Goal: Task Accomplishment & Management: Manage account settings

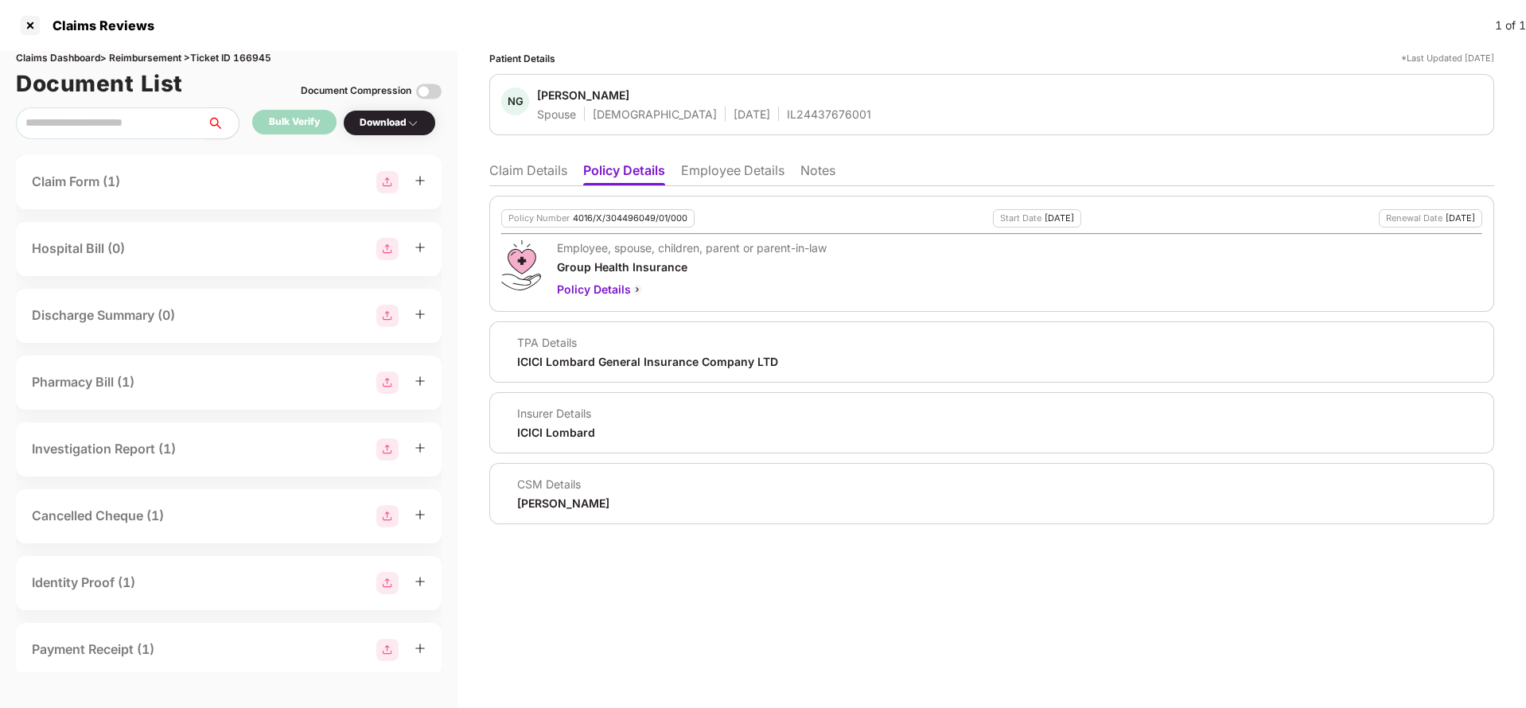
click at [661, 222] on div "4016/X/304496049/01/000" at bounding box center [630, 218] width 115 height 10
copy div "4016/X/304496049/01/000"
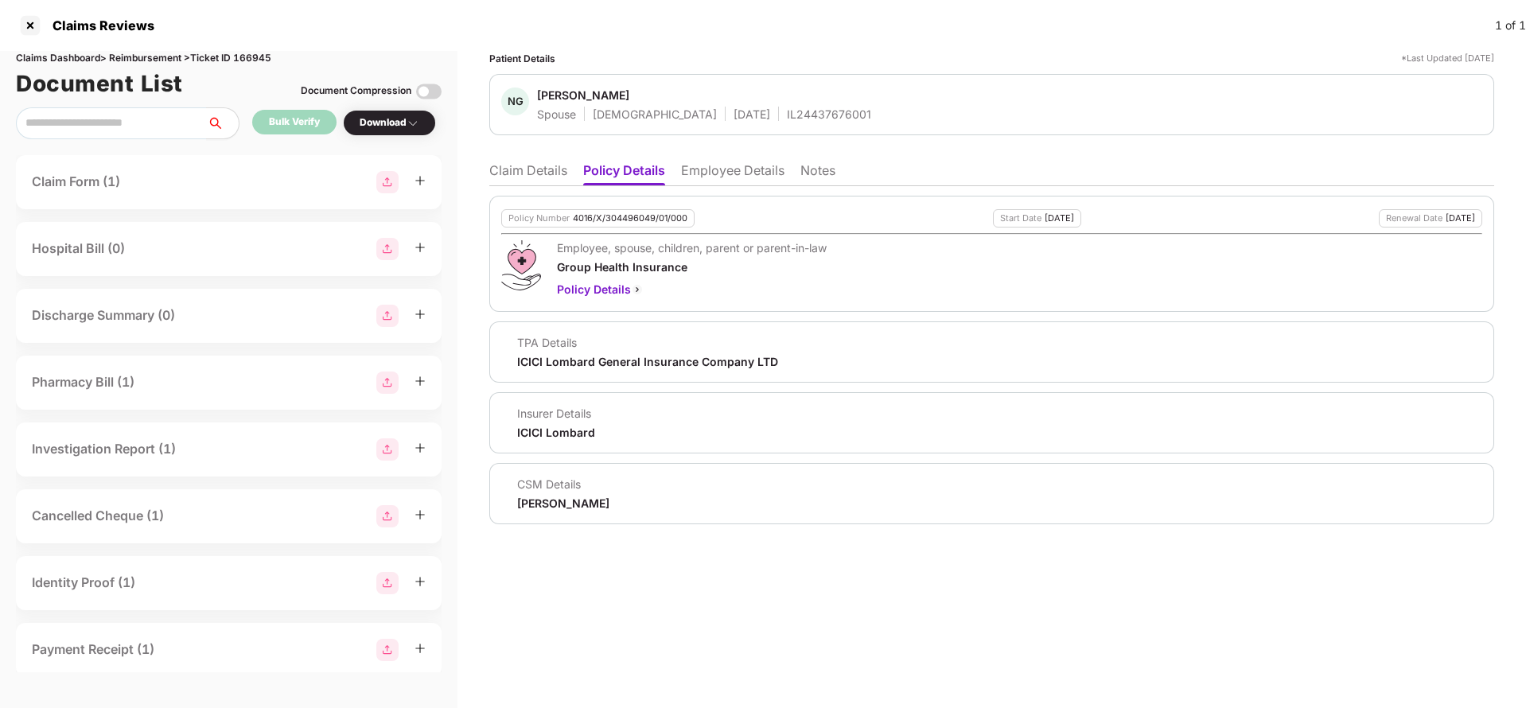
click at [787, 120] on div "IL24437676001" at bounding box center [829, 114] width 84 height 15
copy div "IL24437676001"
click at [541, 177] on li "Claim Details" at bounding box center [528, 173] width 78 height 23
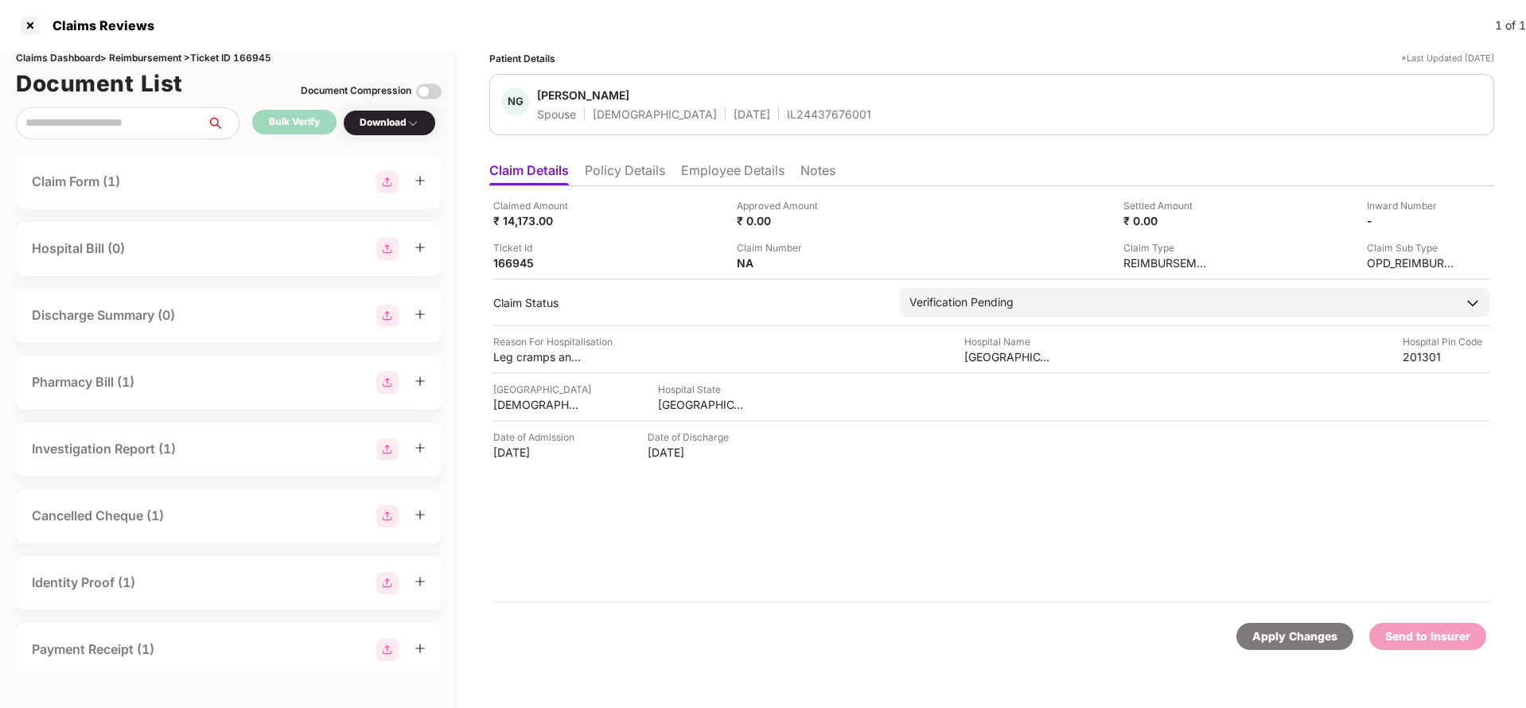
click at [518, 228] on div "₹ 14,173.00" at bounding box center [537, 220] width 88 height 15
copy div "14,173"
click at [1014, 364] on div "[GEOGRAPHIC_DATA]" at bounding box center [1008, 356] width 88 height 15
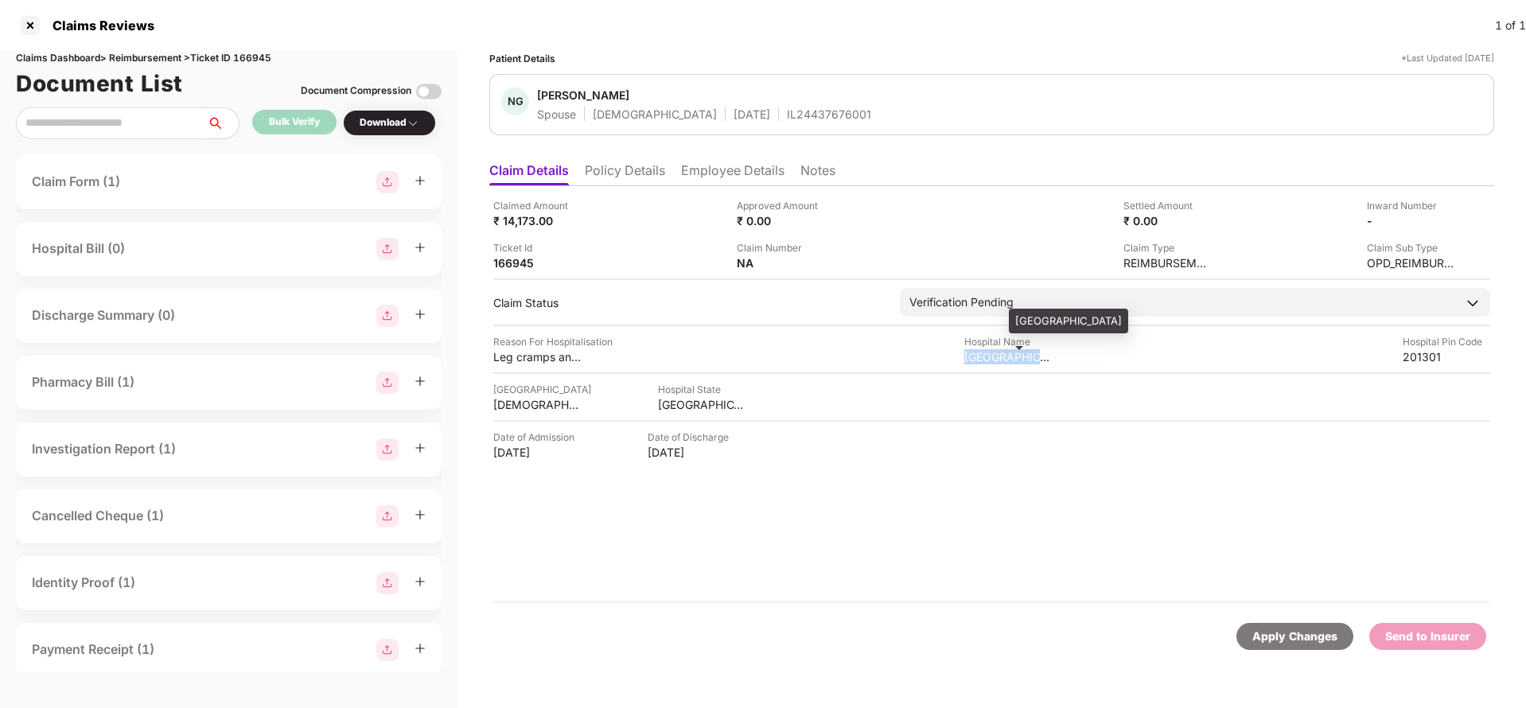
click at [1014, 364] on div "[GEOGRAPHIC_DATA]" at bounding box center [1008, 356] width 88 height 15
copy div "[GEOGRAPHIC_DATA]"
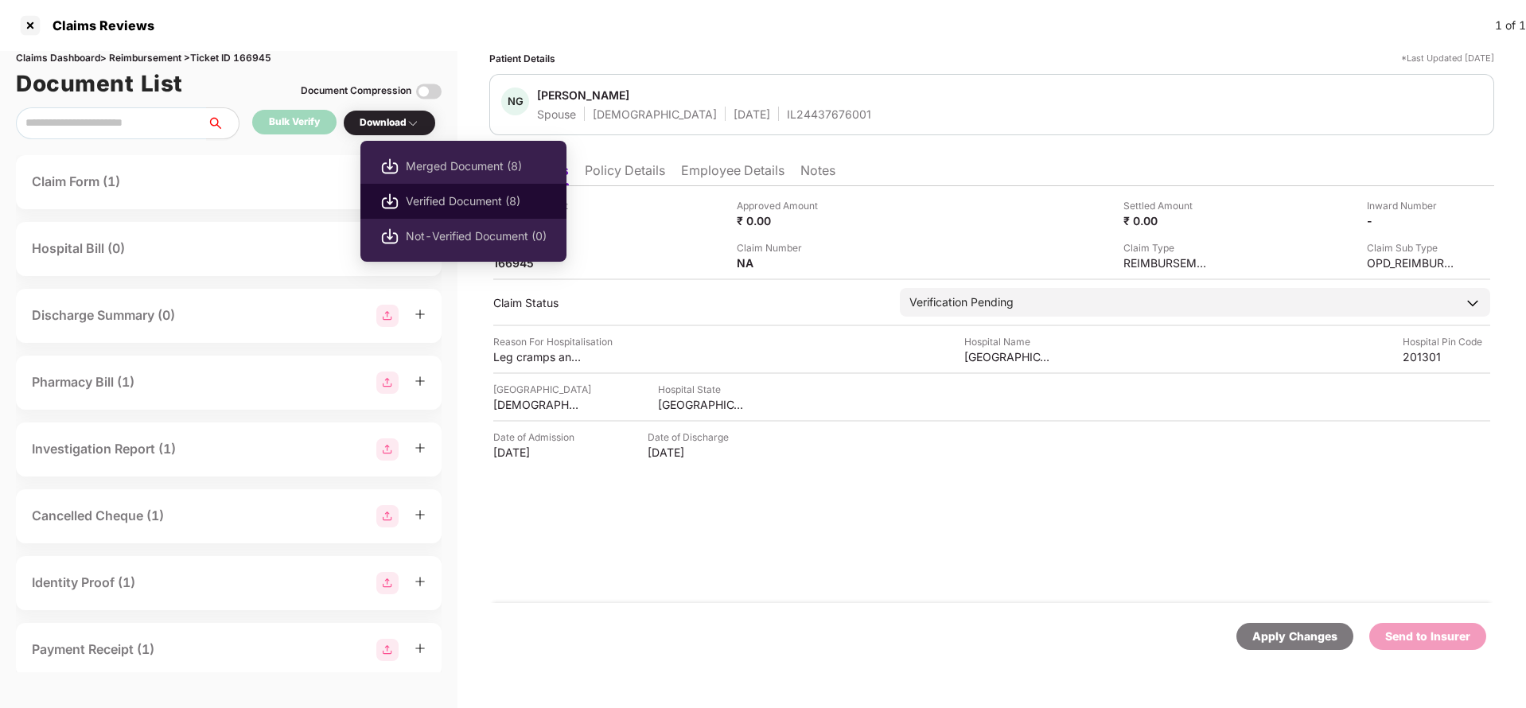
click at [452, 199] on span "Verified Document (8)" at bounding box center [476, 202] width 141 height 18
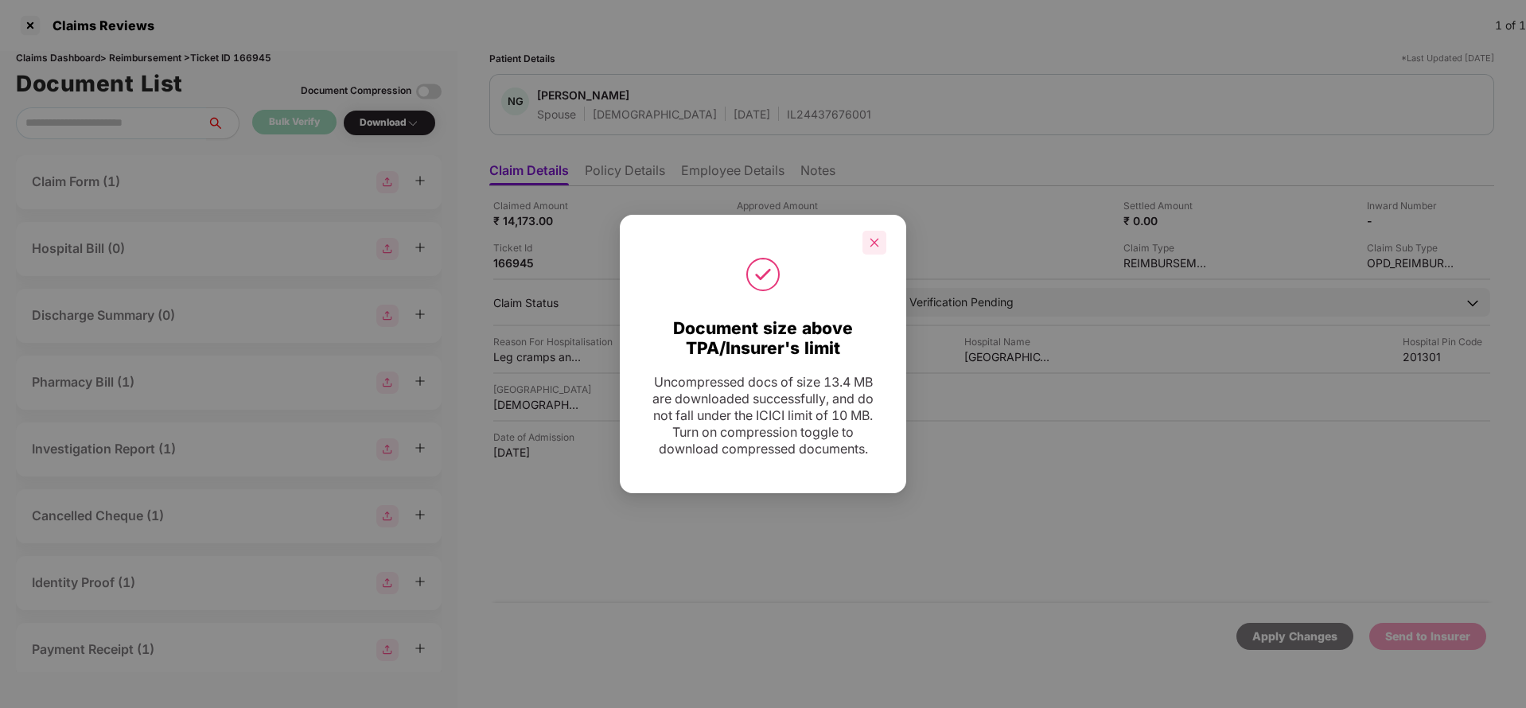
click at [872, 248] on div at bounding box center [875, 243] width 24 height 24
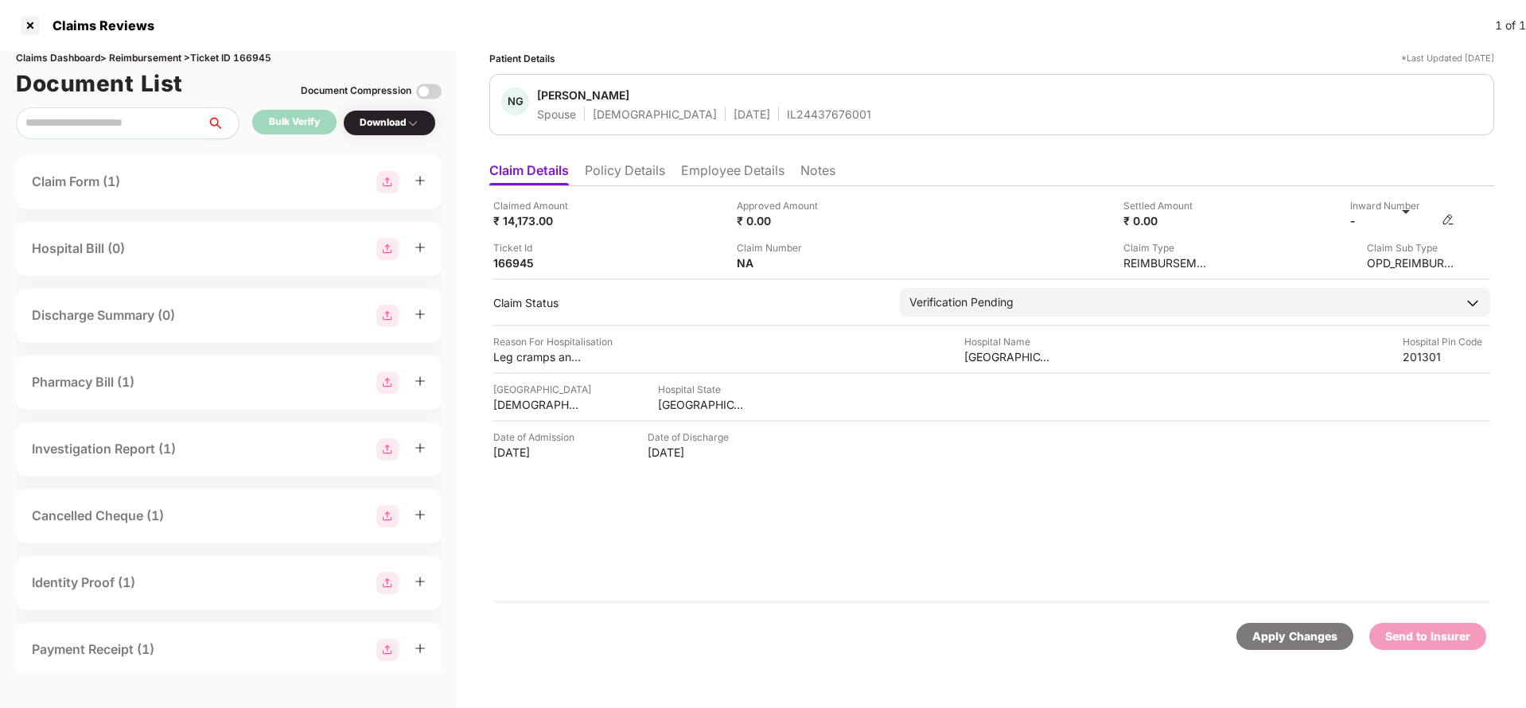
click at [1449, 219] on img at bounding box center [1448, 219] width 13 height 13
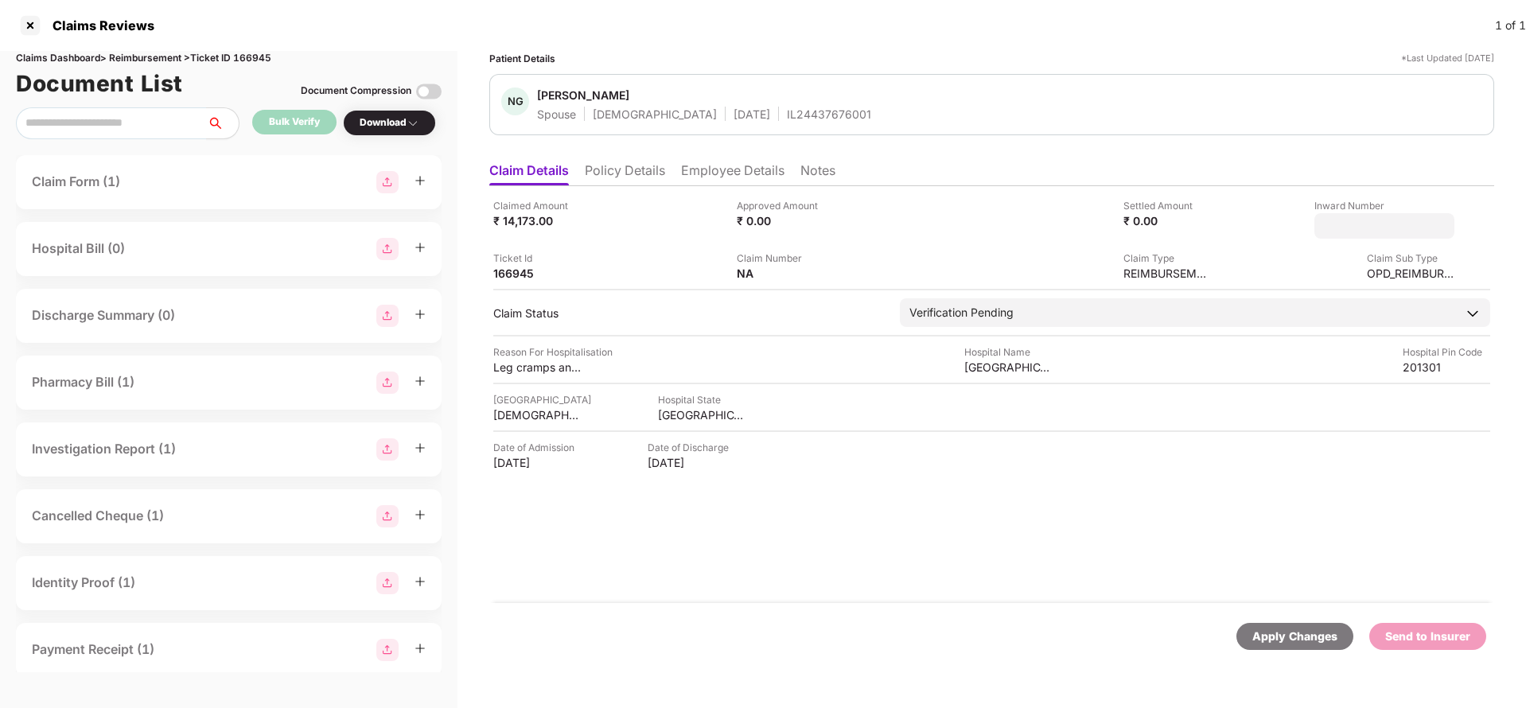
type input "**********"
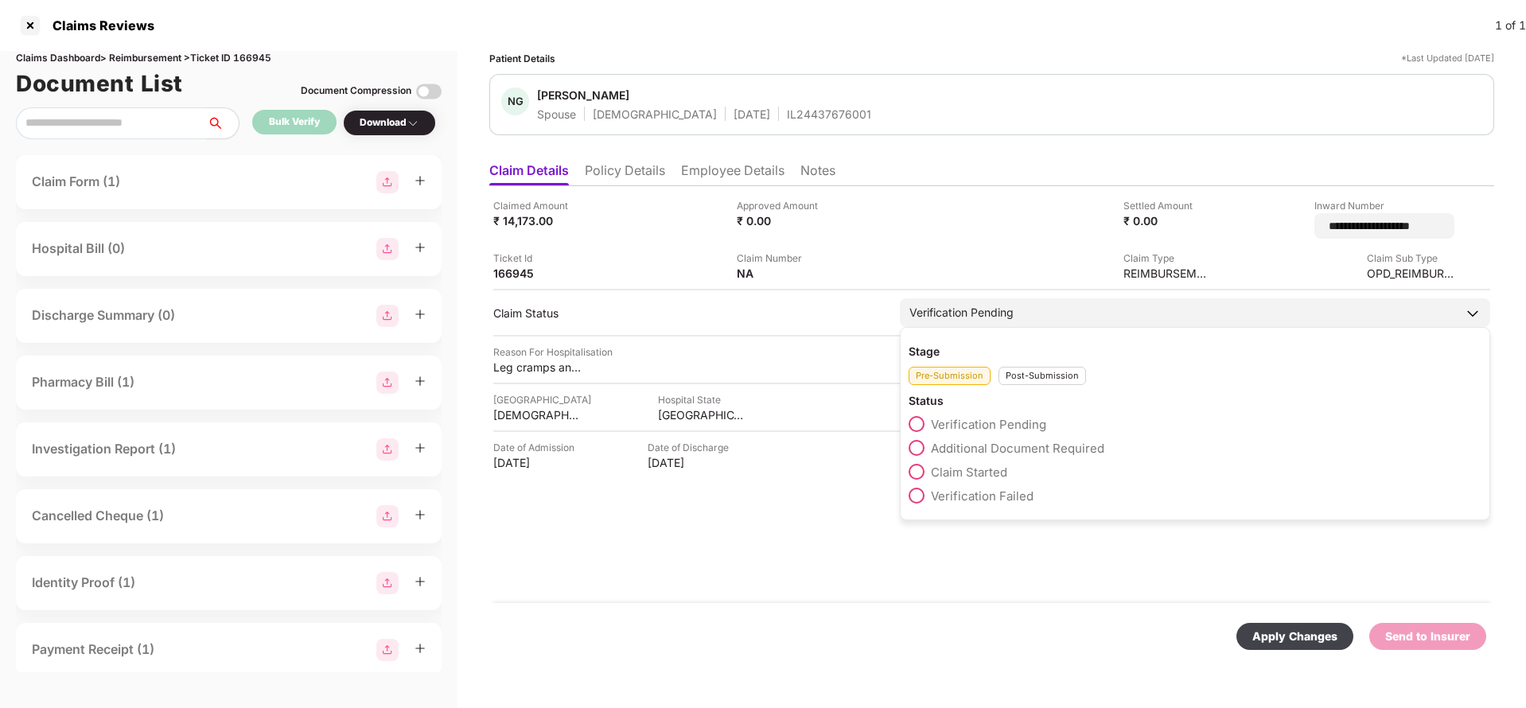
click at [1046, 304] on div "Verification Pending" at bounding box center [1195, 312] width 590 height 29
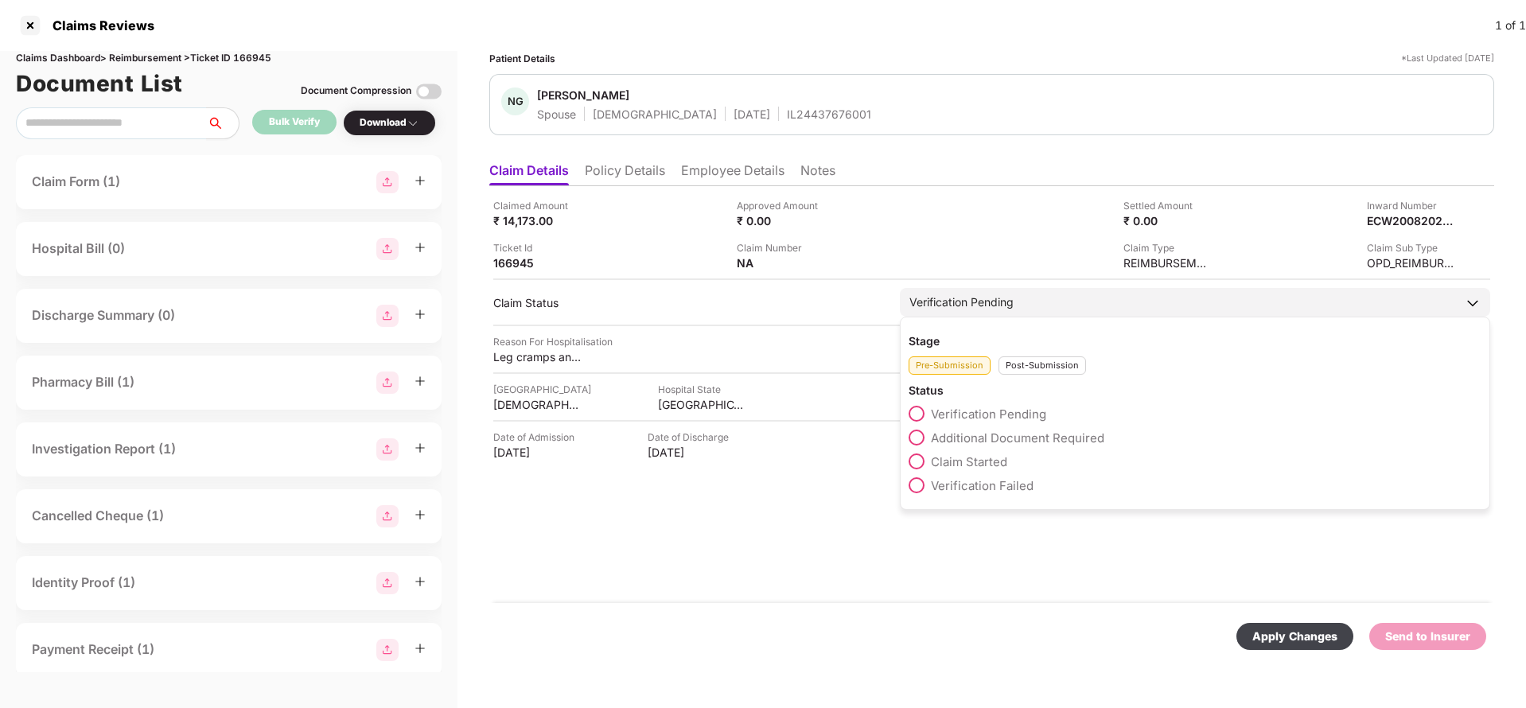
click at [1023, 362] on div "Post-Submission" at bounding box center [1043, 365] width 88 height 18
click at [983, 434] on span "Claim Under Process" at bounding box center [991, 437] width 120 height 15
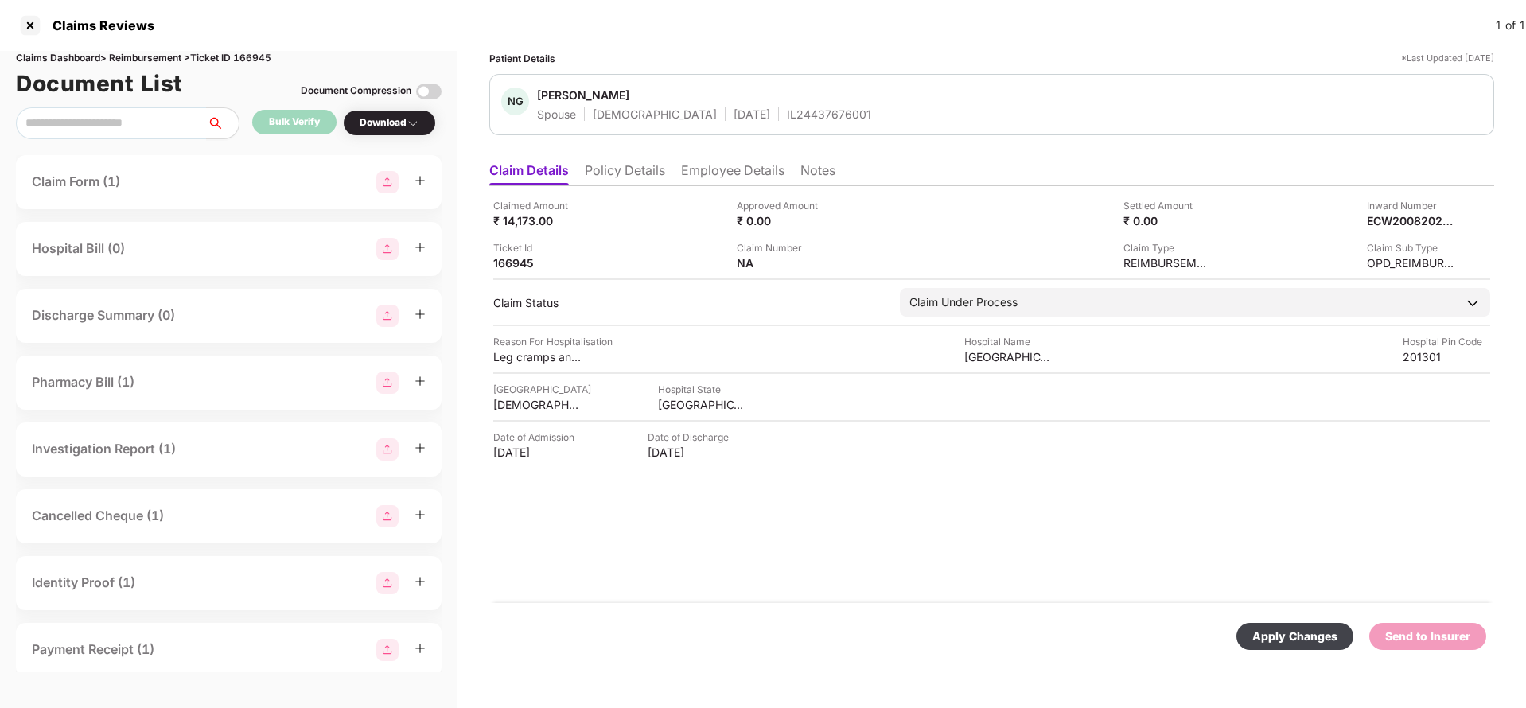
click at [1287, 628] on div "Apply Changes" at bounding box center [1294, 637] width 85 height 18
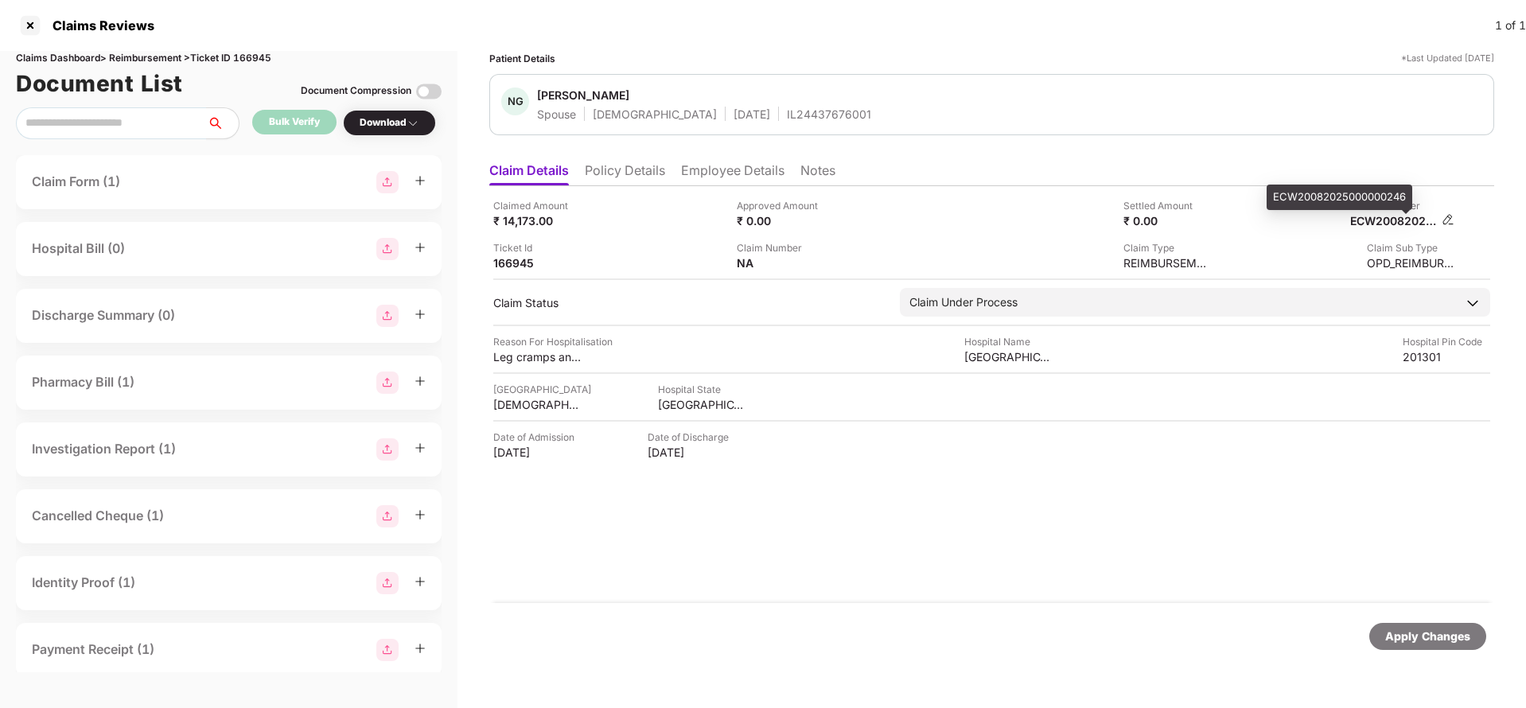
click at [1393, 216] on div "ECW20082025000000246" at bounding box center [1394, 220] width 88 height 15
copy div "ECW20082025000000246"
click at [773, 123] on div "NG Niharika Garg Spouse Female 09 Dec 1995 IL24437676001" at bounding box center [991, 104] width 1005 height 61
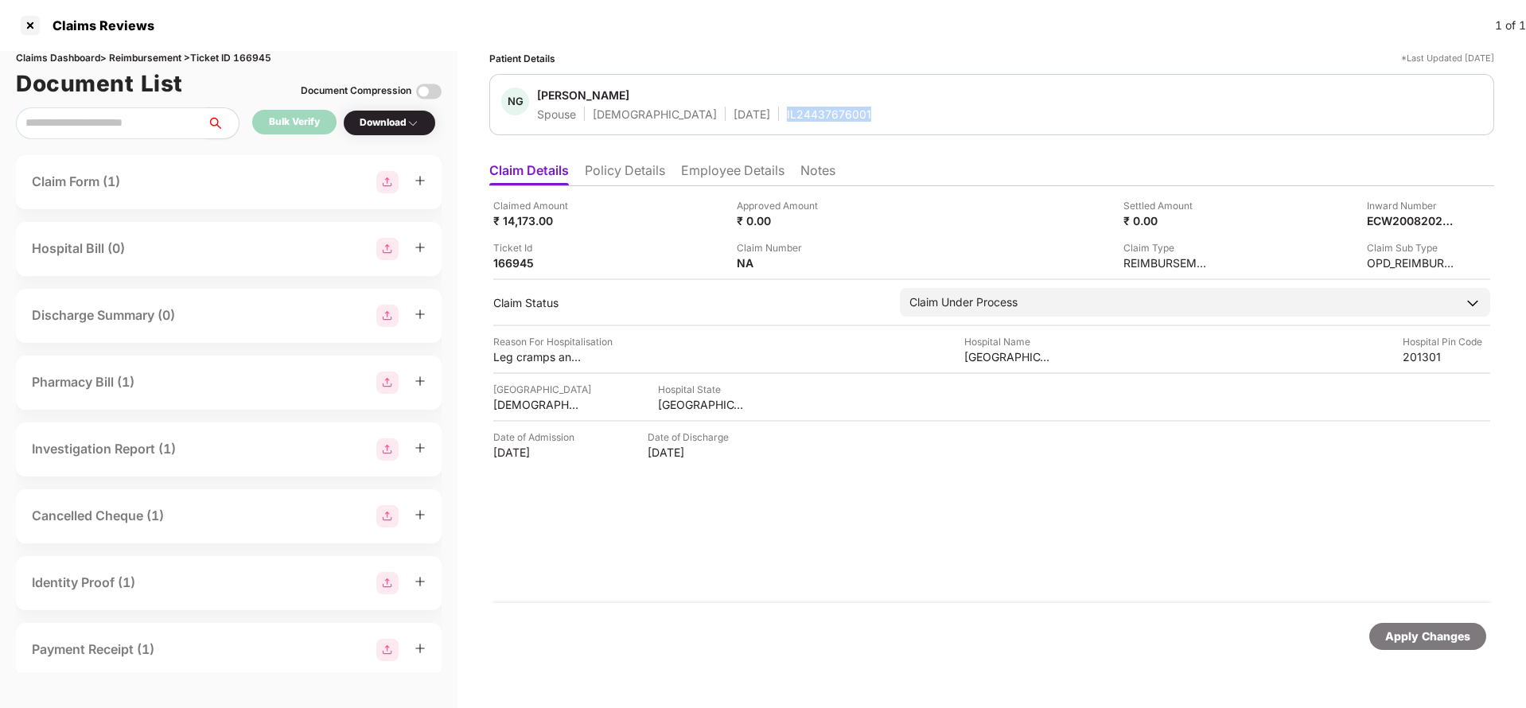
click at [773, 123] on div "NG Niharika Garg Spouse Female 09 Dec 1995 IL24437676001" at bounding box center [991, 104] width 1005 height 61
copy div "IL24437676001"
drag, startPoint x: 1424, startPoint y: 636, endPoint x: 1233, endPoint y: 489, distance: 241.1
click at [1425, 636] on div "Apply Changes" at bounding box center [1427, 637] width 85 height 18
click at [248, 56] on div "Claims Dashboard > Reimbursement > Ticket ID 166945" at bounding box center [229, 58] width 426 height 15
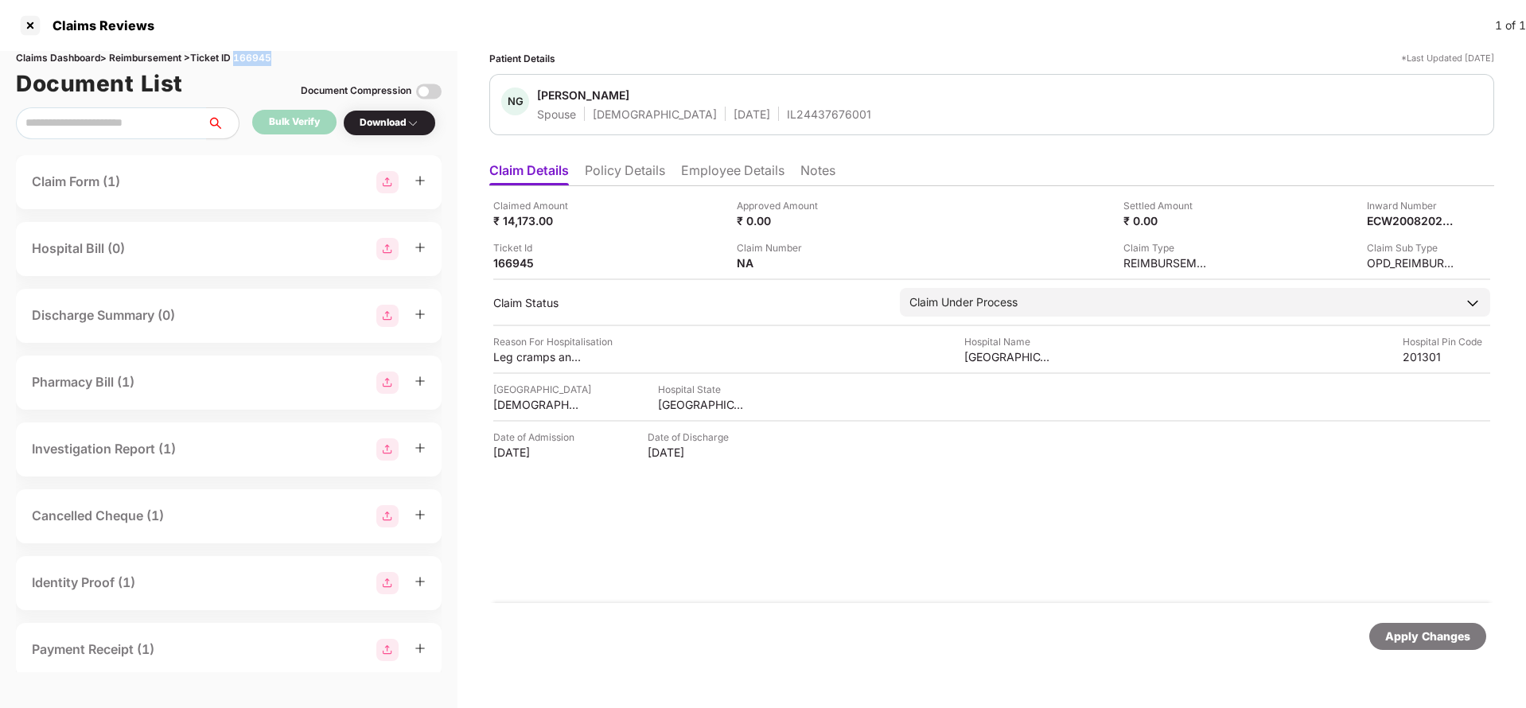
click at [248, 56] on div "Claims Dashboard > Reimbursement > Ticket ID 166945" at bounding box center [229, 58] width 426 height 15
copy div "166945"
click at [1382, 633] on div "Apply Changes" at bounding box center [1427, 636] width 117 height 27
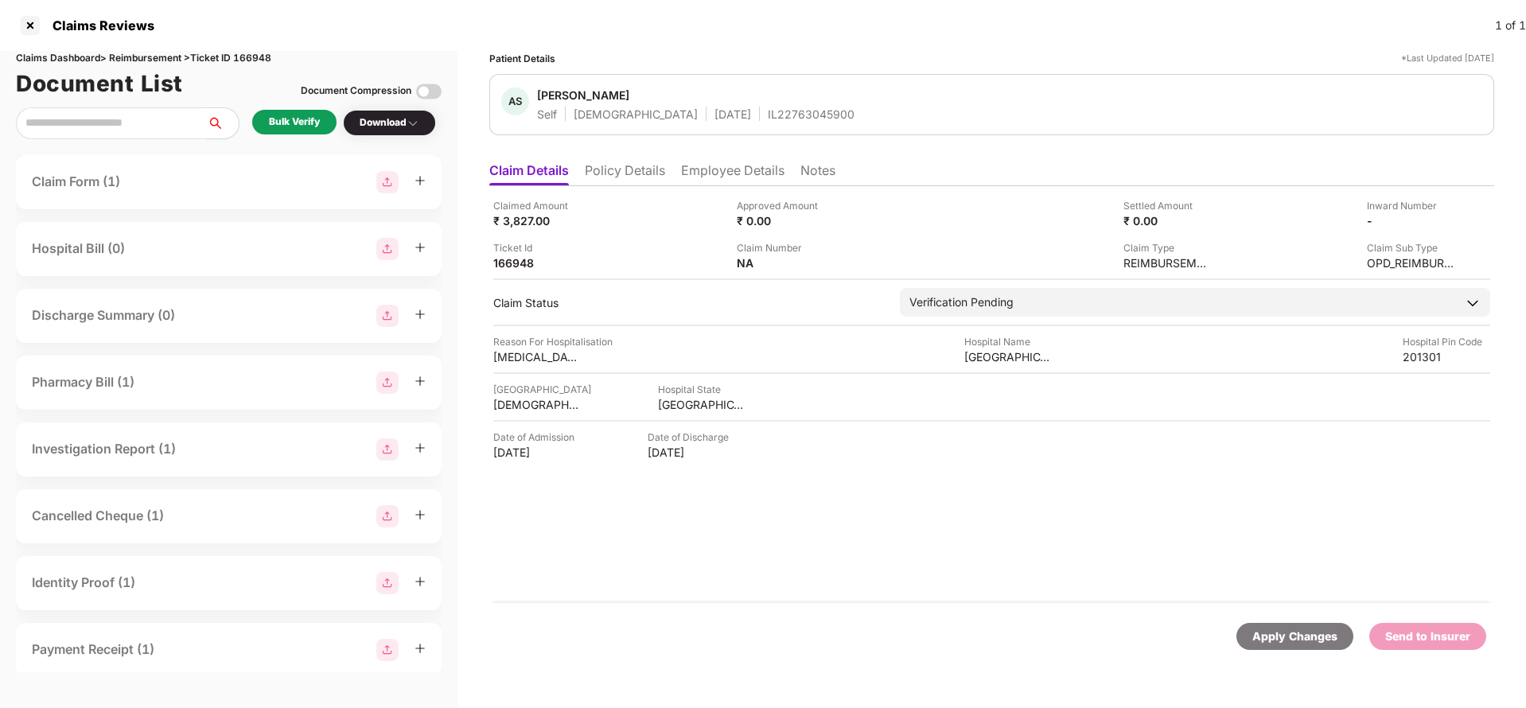
click at [638, 165] on li "Policy Details" at bounding box center [625, 173] width 80 height 23
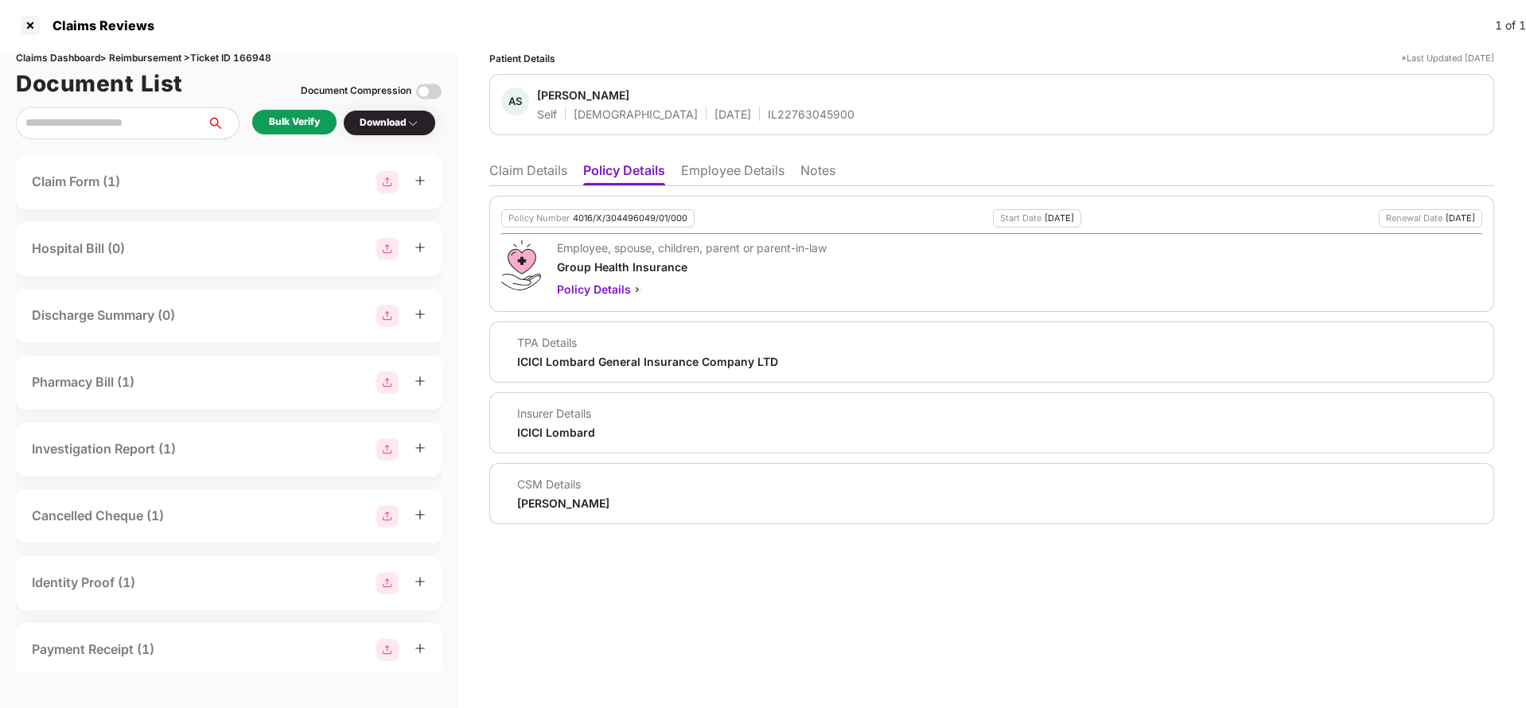
click at [627, 225] on div "Policy Number 4016/X/304496049/01/000" at bounding box center [597, 218] width 193 height 18
copy div "4016/X/304496049/01/000"
click at [768, 110] on div "IL22763045900" at bounding box center [811, 114] width 87 height 15
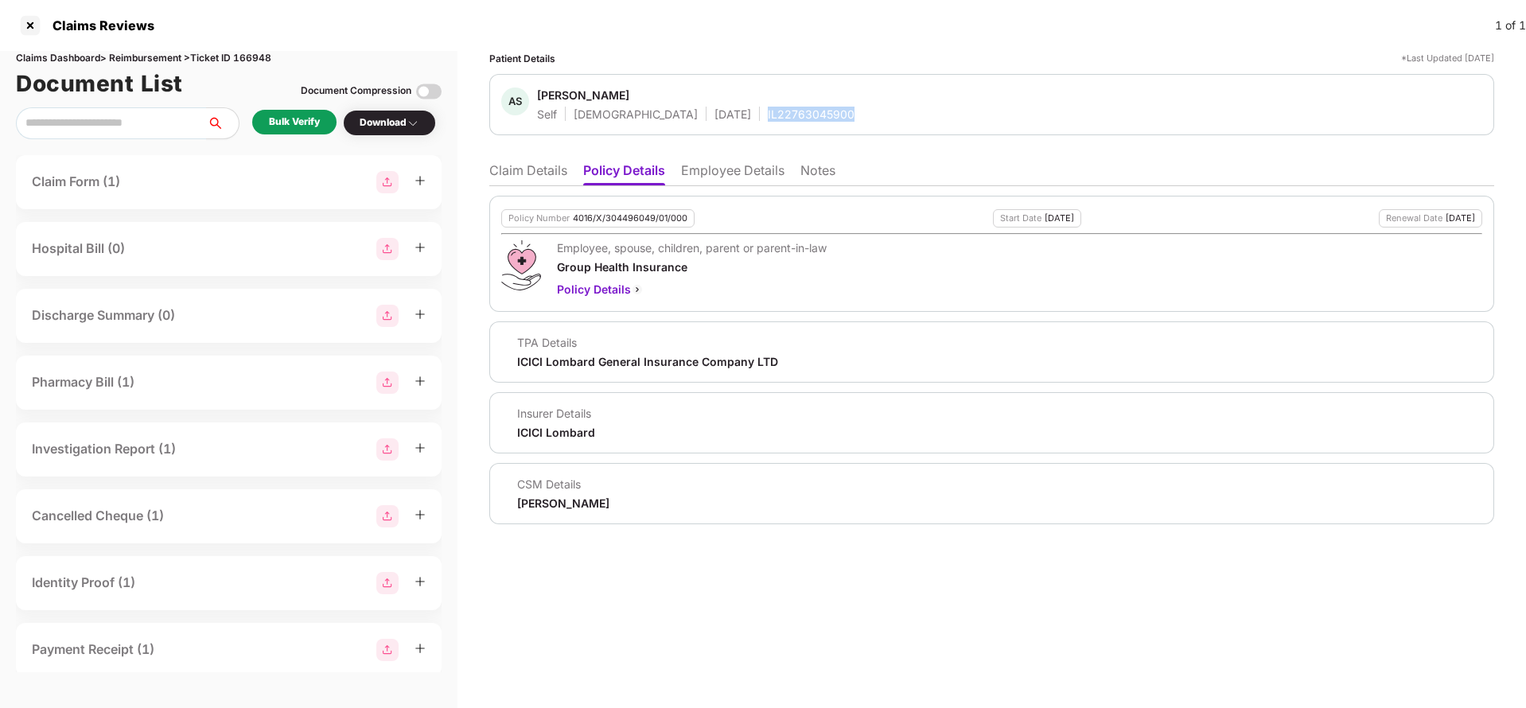
click at [768, 110] on div "IL22763045900" at bounding box center [811, 114] width 87 height 15
copy div "IL22763045900"
click at [529, 178] on li "Claim Details" at bounding box center [528, 173] width 78 height 23
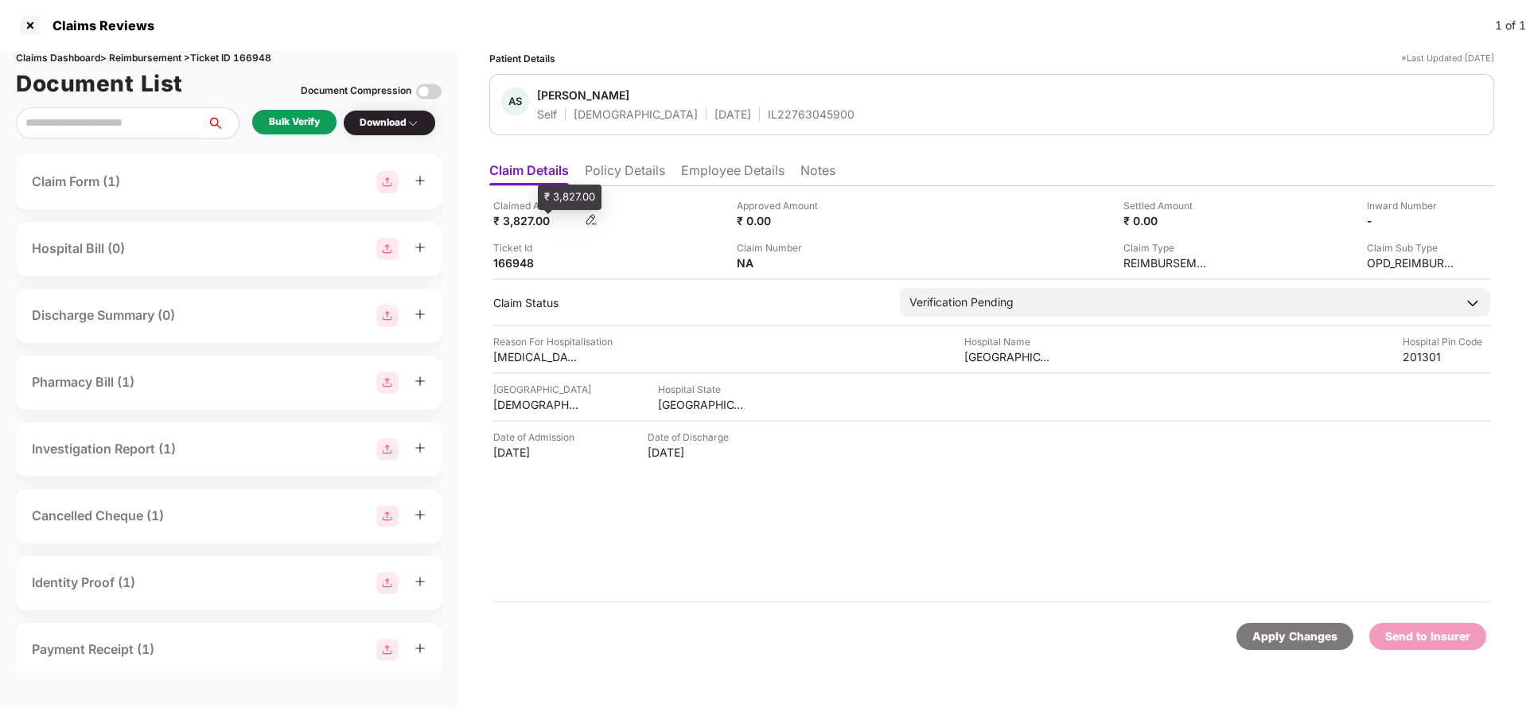
click at [526, 222] on div "₹ 3,827.00" at bounding box center [537, 220] width 88 height 15
copy div "3,827"
click at [998, 350] on div "[GEOGRAPHIC_DATA]" at bounding box center [1008, 356] width 88 height 15
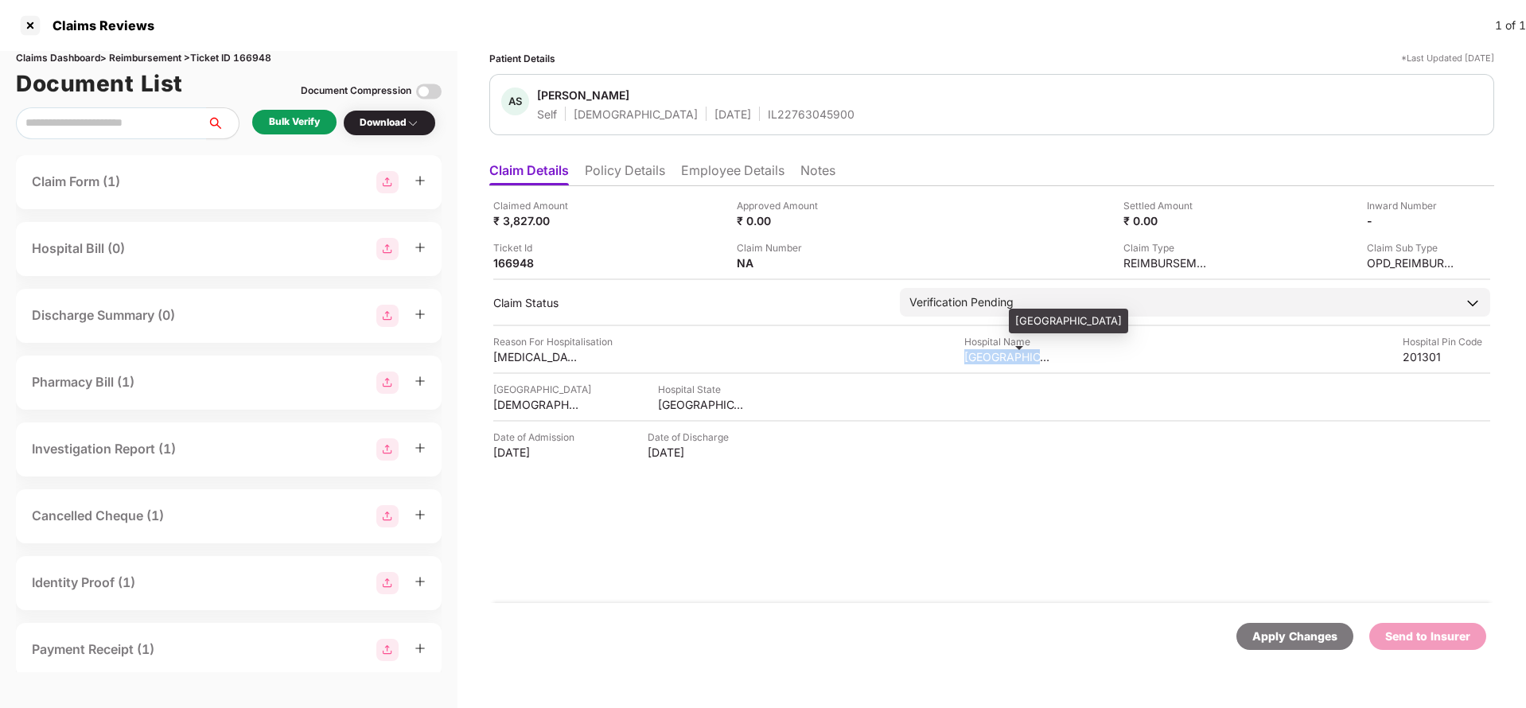
click at [998, 350] on div "[GEOGRAPHIC_DATA]" at bounding box center [1008, 356] width 88 height 15
copy div "[GEOGRAPHIC_DATA]"
click at [302, 119] on div "Bulk Verify" at bounding box center [294, 122] width 51 height 15
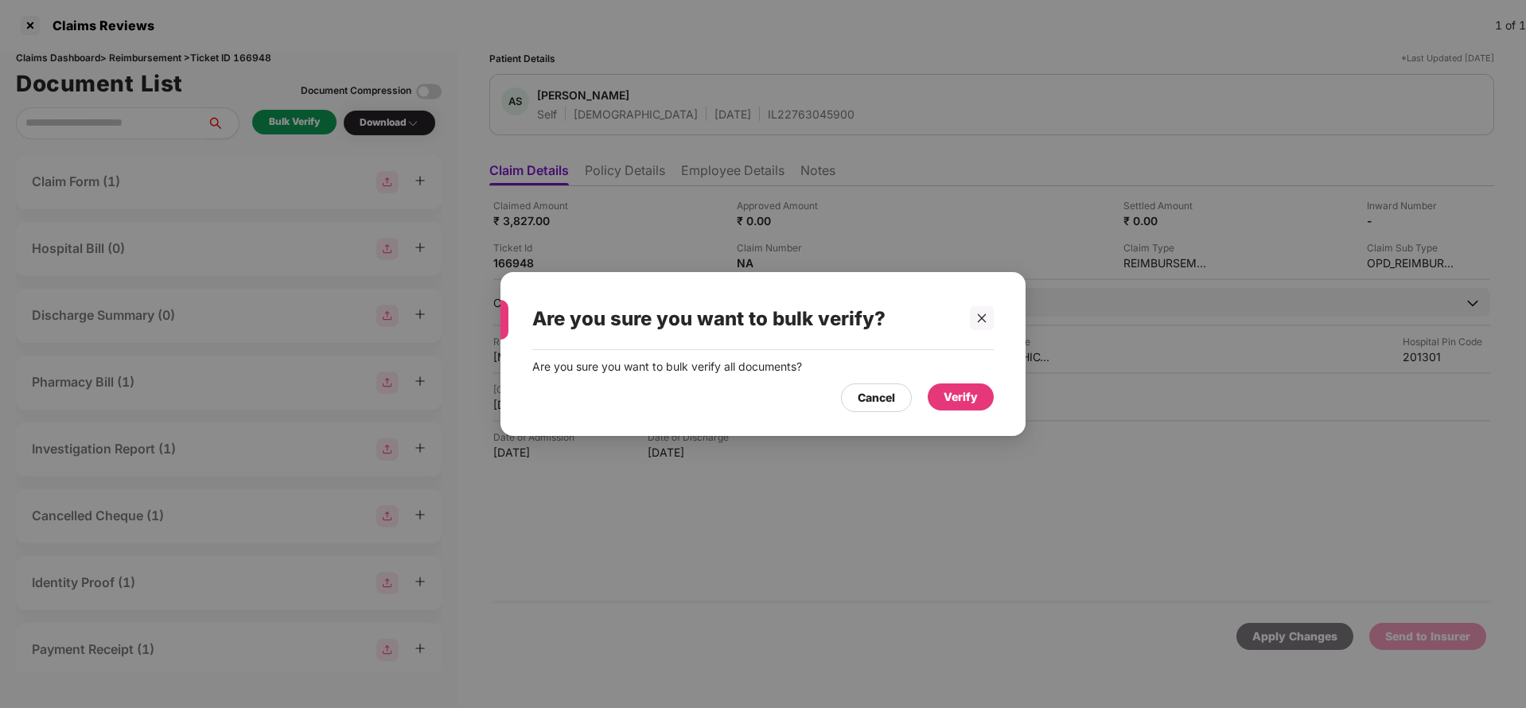
click at [976, 399] on div "Verify" at bounding box center [961, 397] width 34 height 18
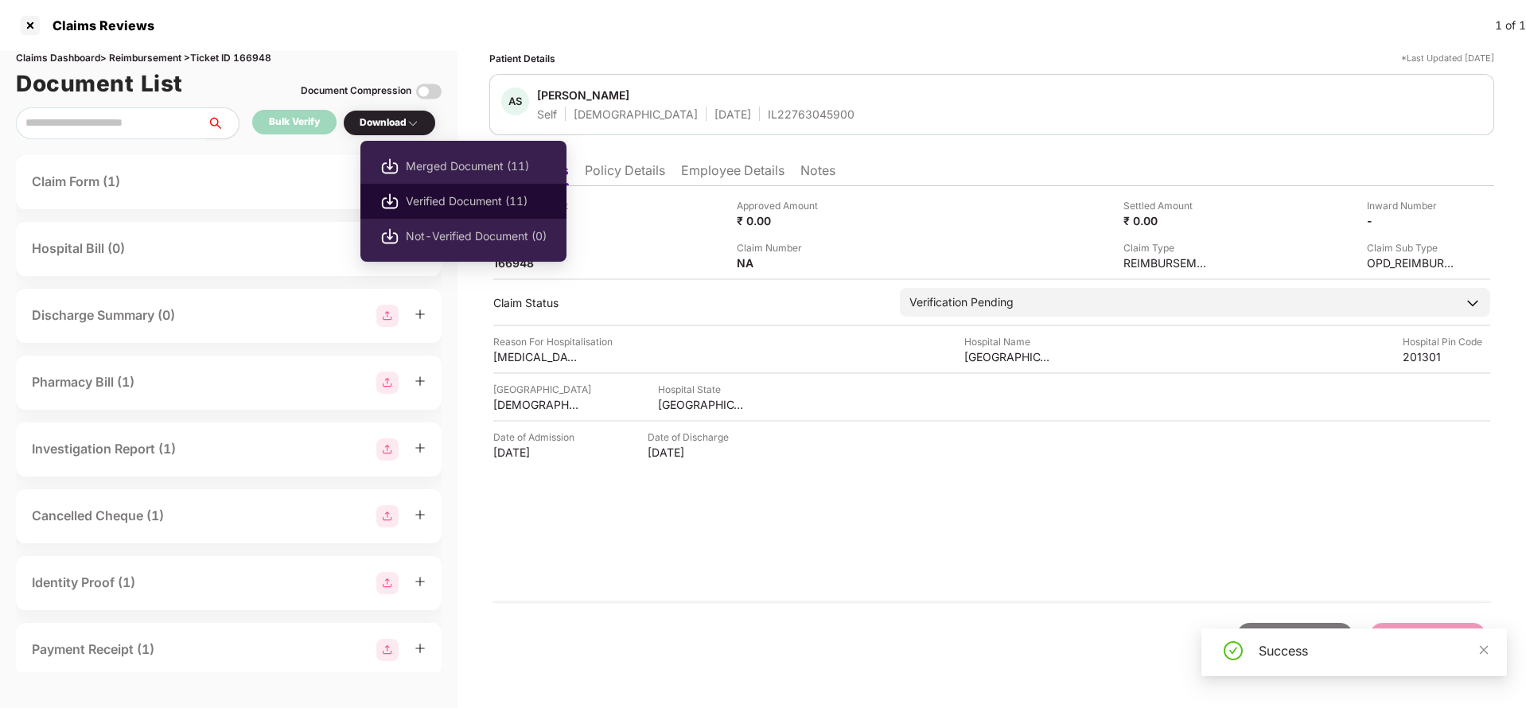
click at [440, 193] on span "Verified Document (11)" at bounding box center [476, 202] width 141 height 18
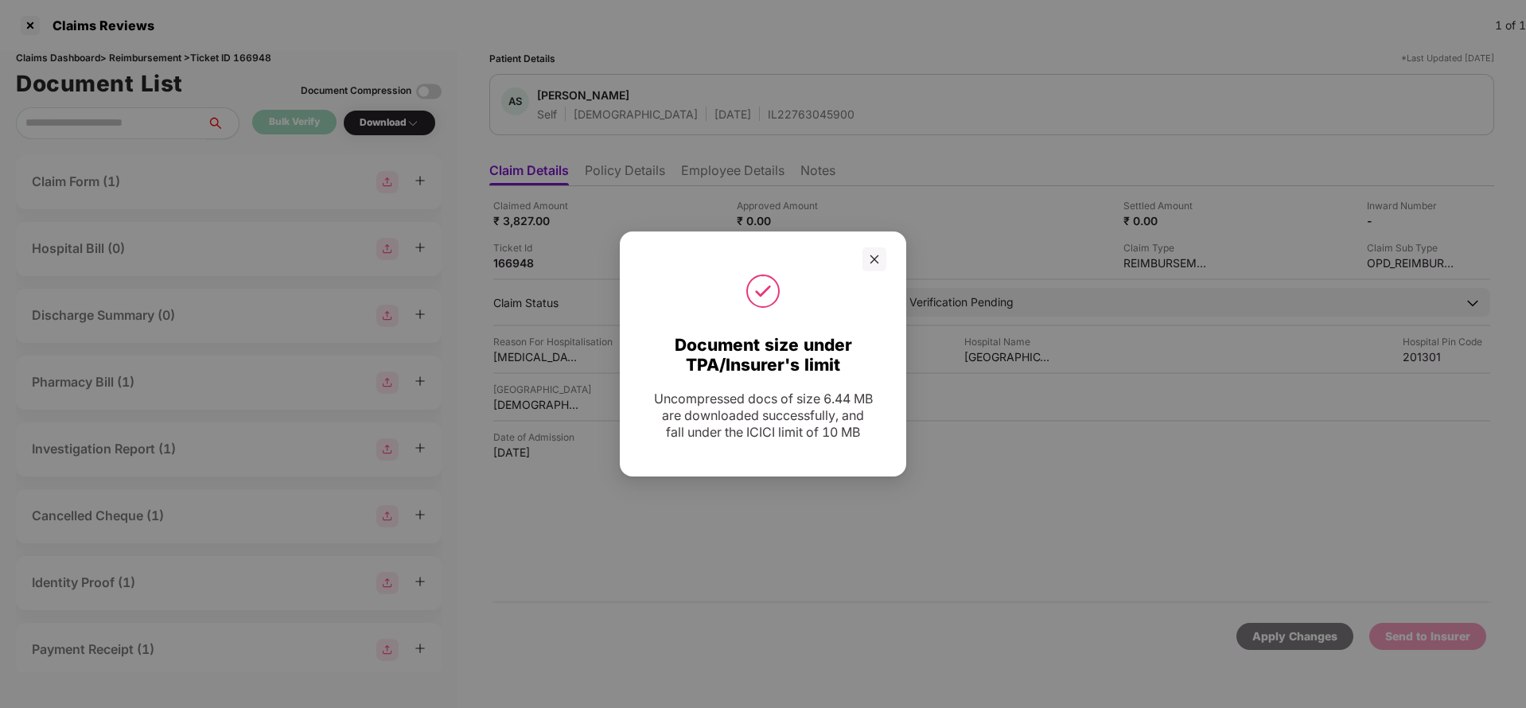
click at [878, 262] on icon "close" at bounding box center [874, 259] width 11 height 11
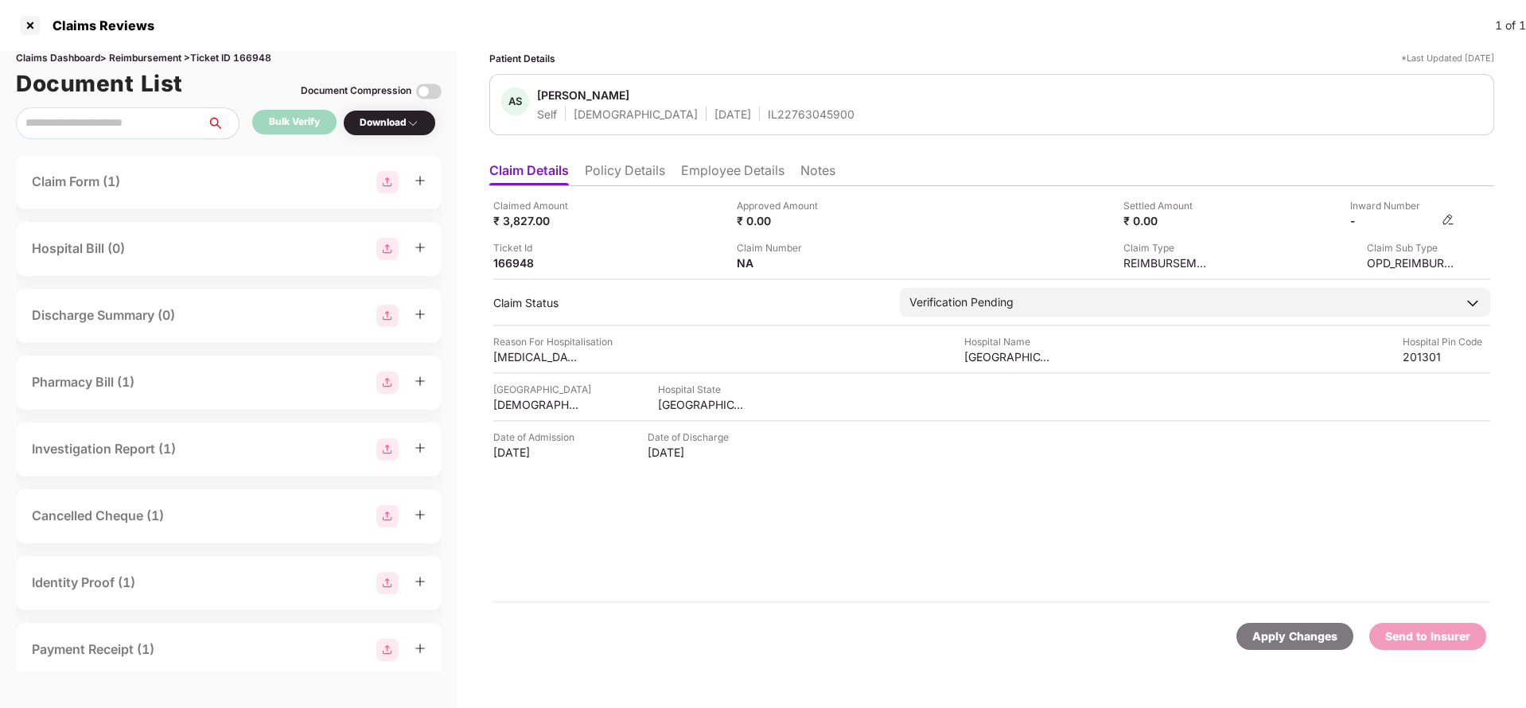
click at [1443, 219] on img at bounding box center [1448, 219] width 13 height 13
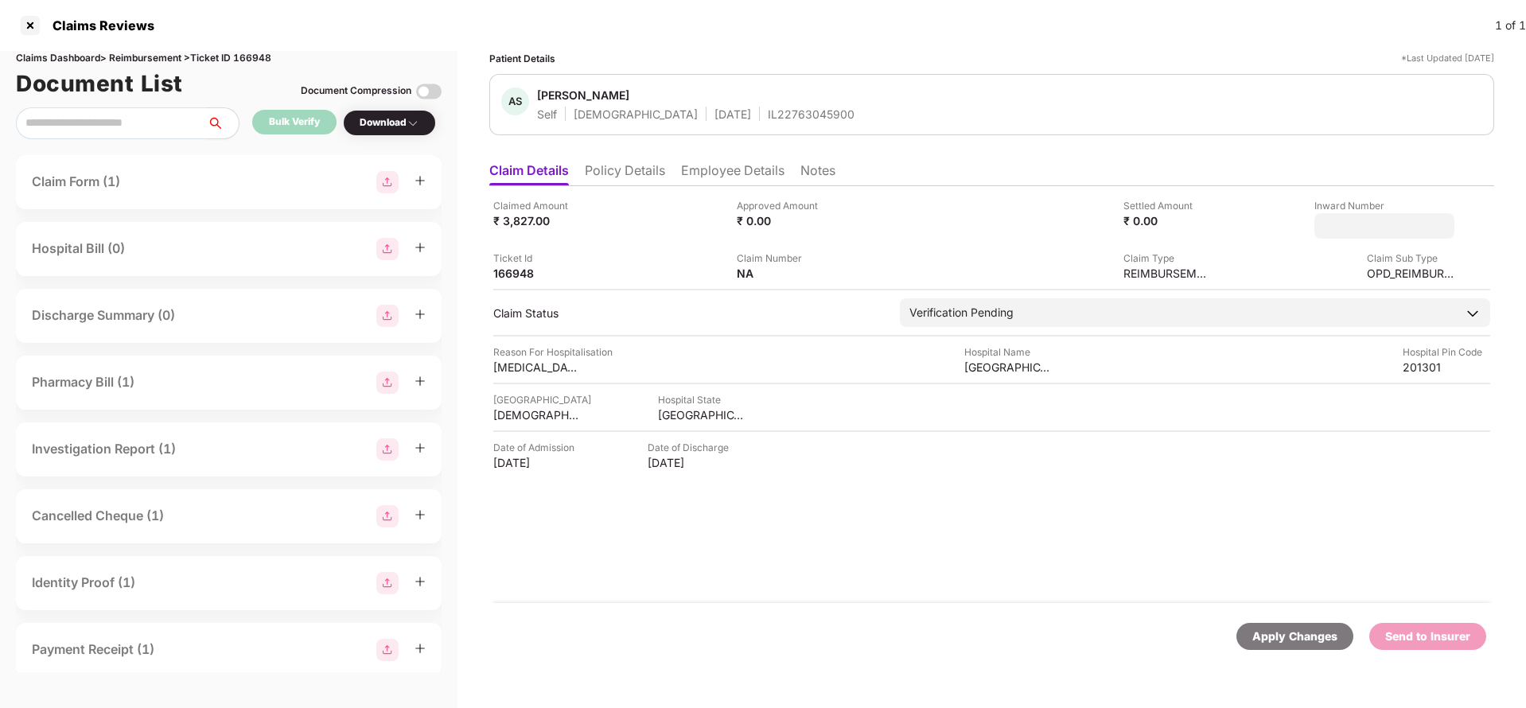
type input "**********"
click at [1066, 293] on div "**********" at bounding box center [991, 394] width 1005 height 417
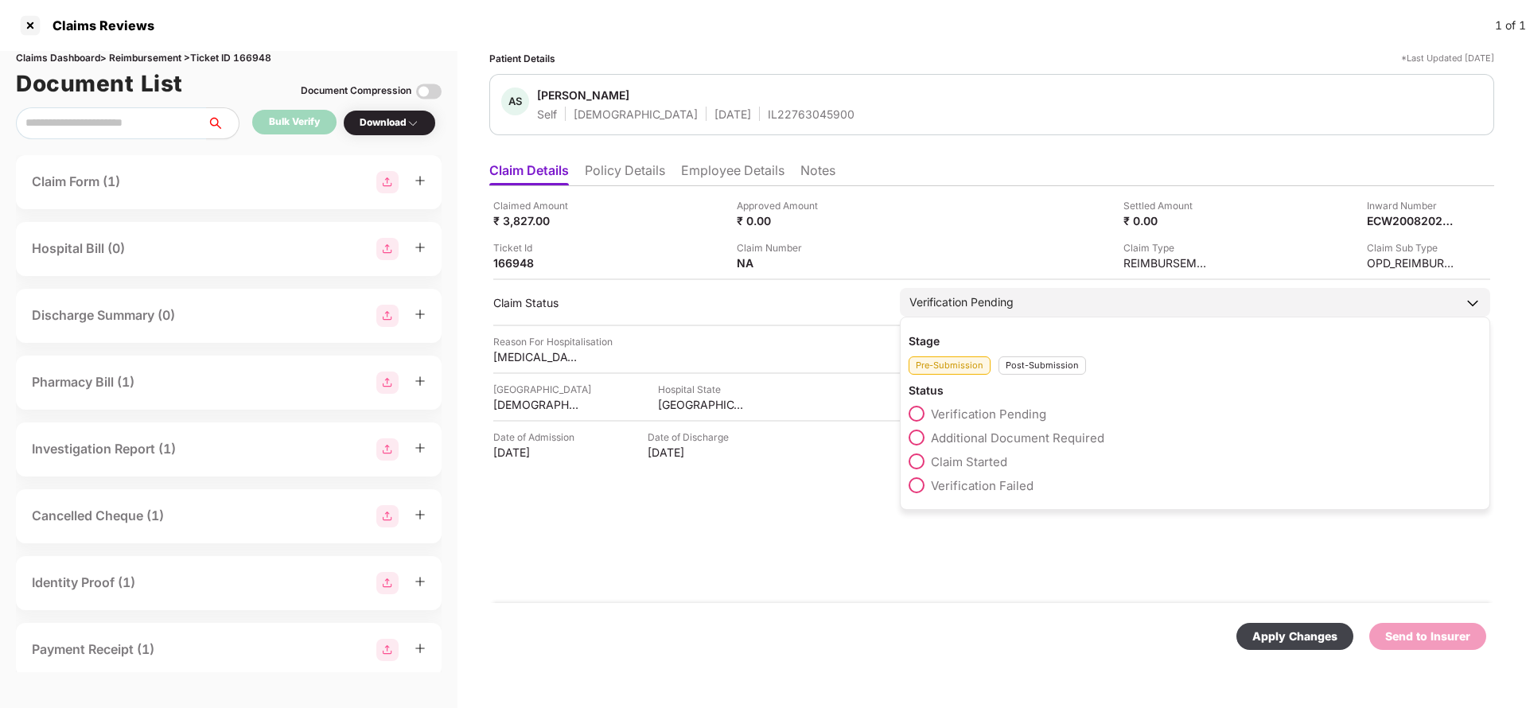
click at [1046, 356] on div "Post-Submission" at bounding box center [1043, 365] width 88 height 18
click at [997, 447] on div "Claim Under Process" at bounding box center [1195, 442] width 573 height 24
click at [1012, 439] on span "Claim Under Process" at bounding box center [991, 437] width 120 height 15
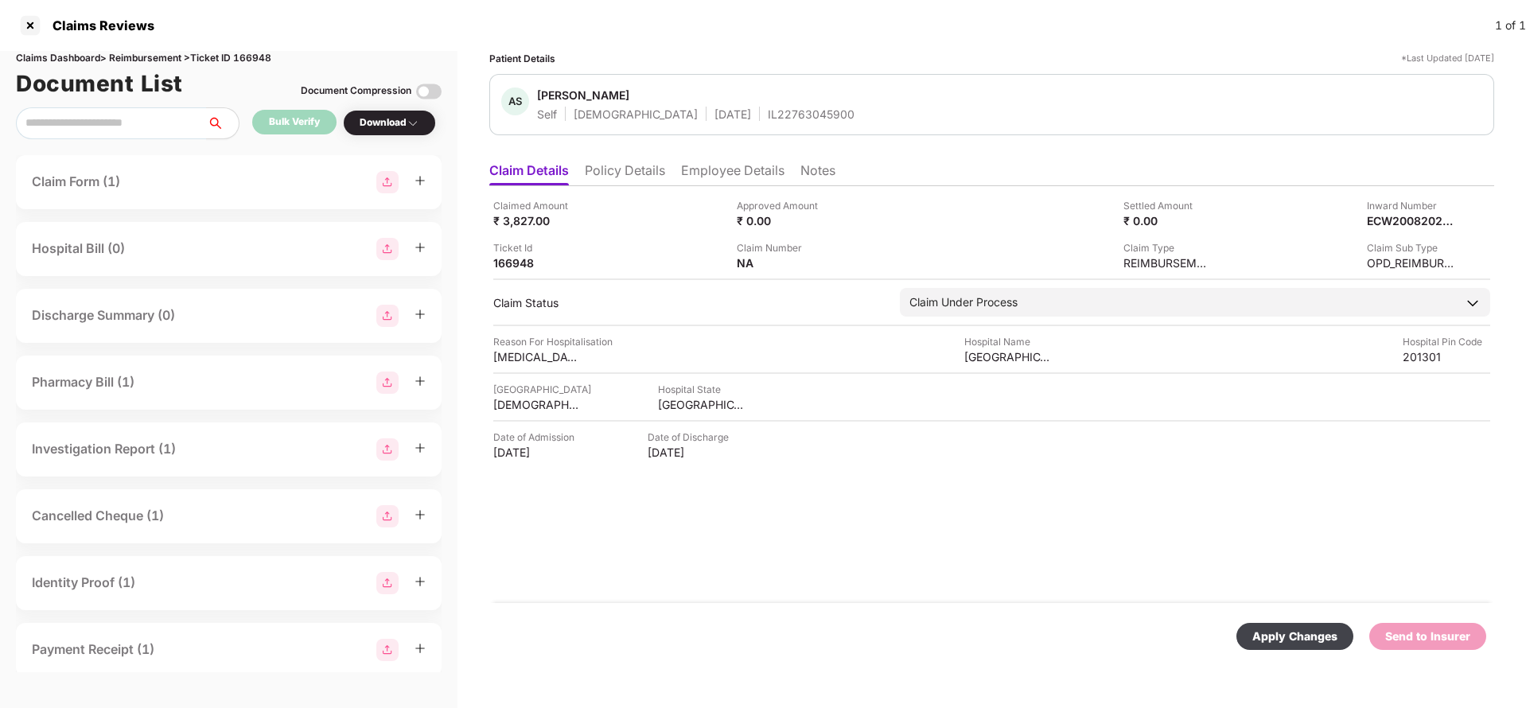
click at [1283, 630] on div "Apply Changes" at bounding box center [1294, 637] width 85 height 18
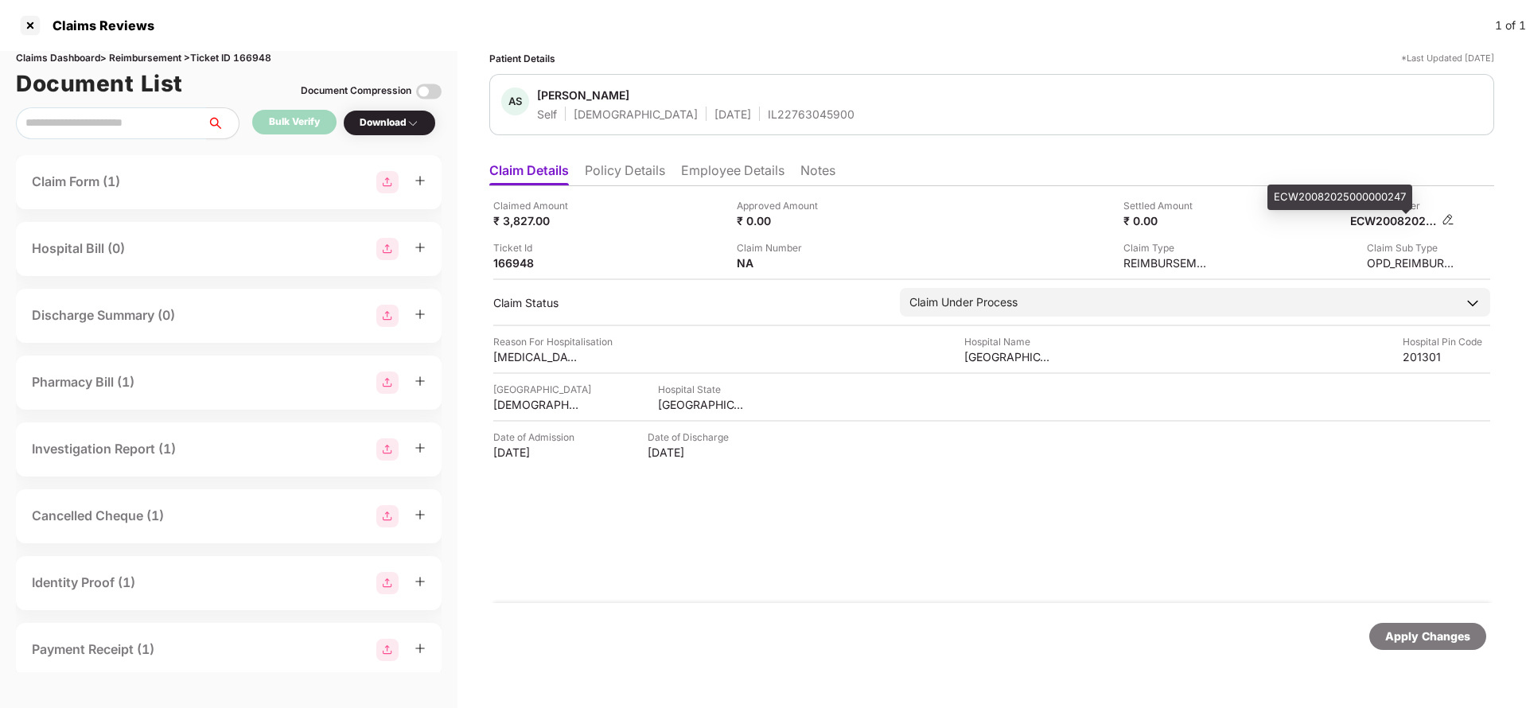
click at [1391, 215] on div "ECW20082025000000247" at bounding box center [1394, 220] width 88 height 15
copy div "ECW20082025000000247"
click at [768, 110] on div "IL22763045900" at bounding box center [811, 114] width 87 height 15
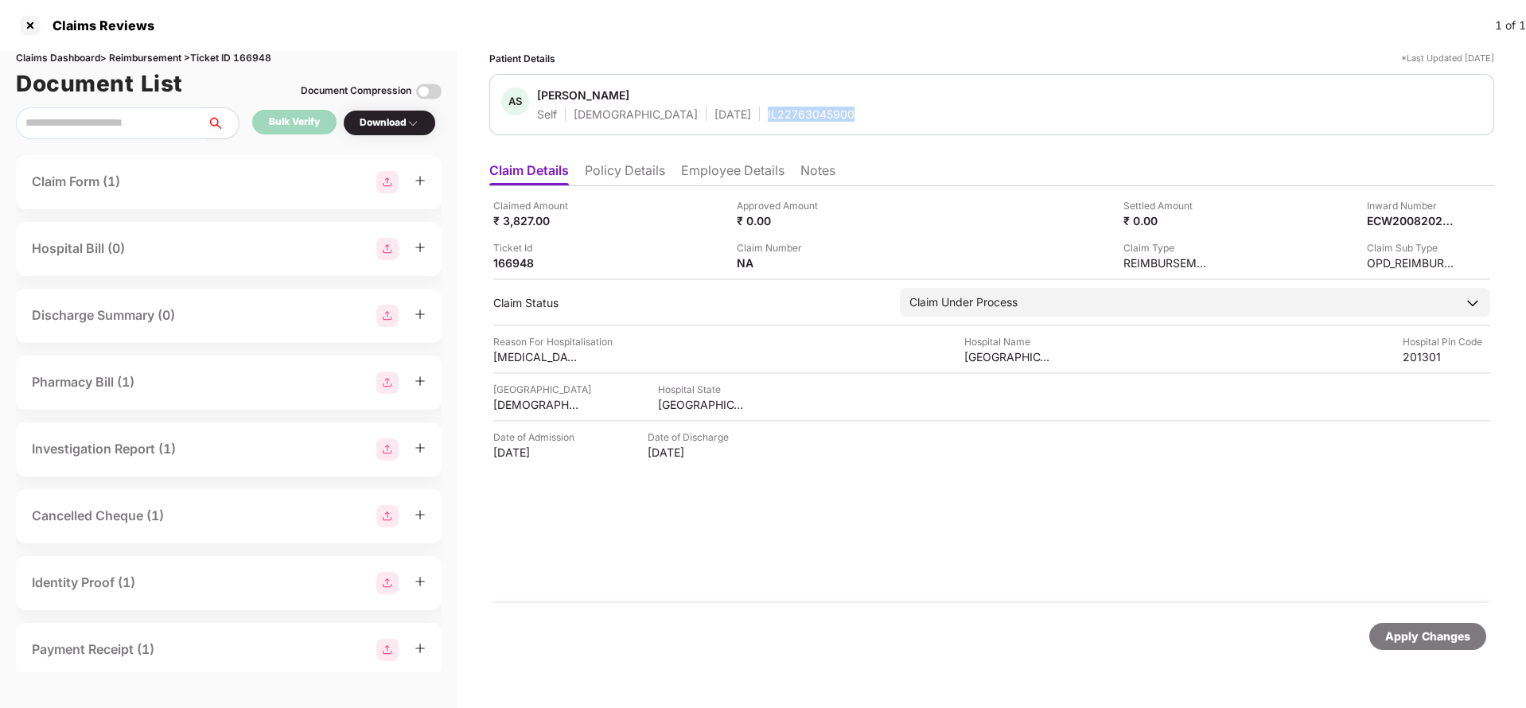
click at [768, 110] on div "IL22763045900" at bounding box center [811, 114] width 87 height 15
copy div "IL22763045900"
click at [1419, 637] on div "Apply Changes" at bounding box center [1427, 637] width 85 height 18
click at [256, 56] on div "Claims Dashboard > Reimbursement > Ticket ID 166948" at bounding box center [229, 58] width 426 height 15
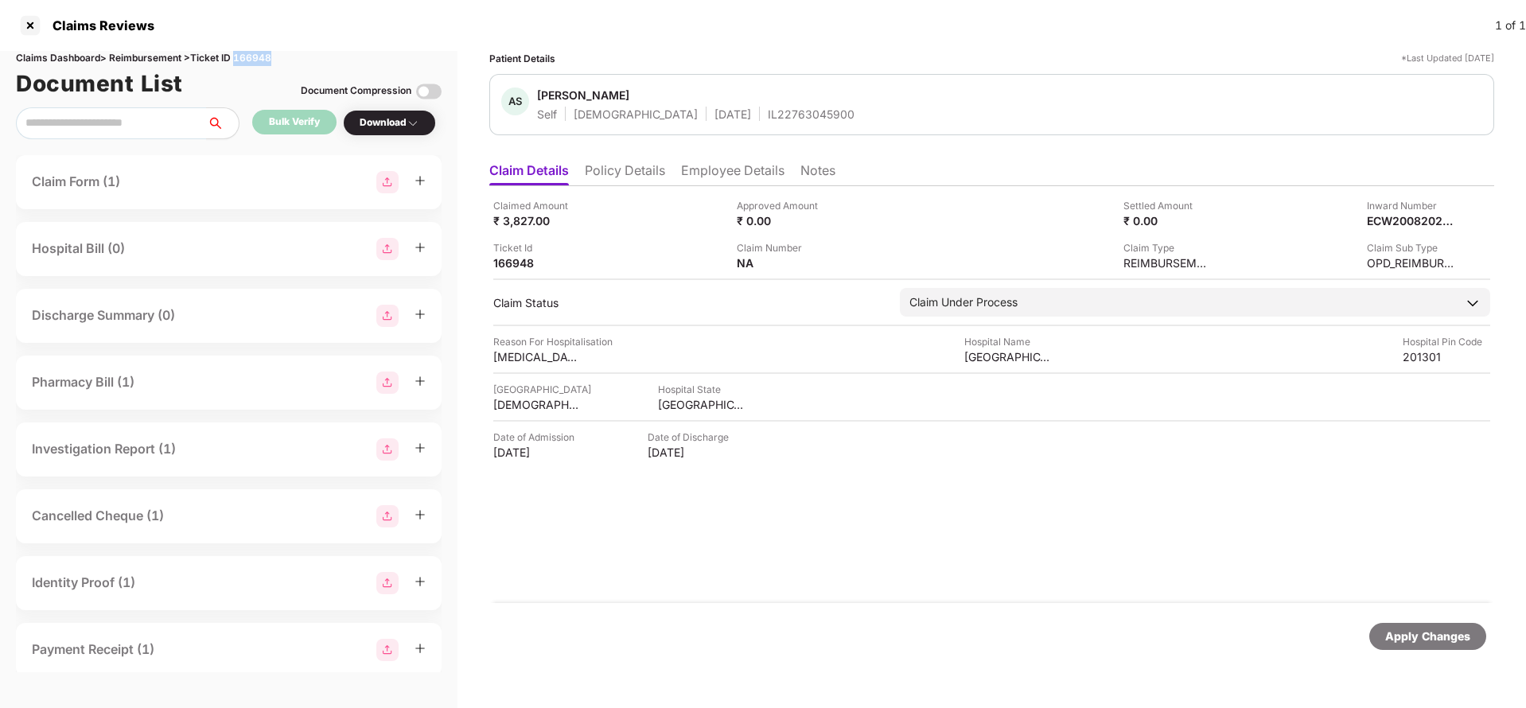
copy div "166948"
click at [1427, 644] on div "Apply Changes" at bounding box center [1427, 637] width 85 height 18
